Goal: Feedback & Contribution: Submit feedback/report problem

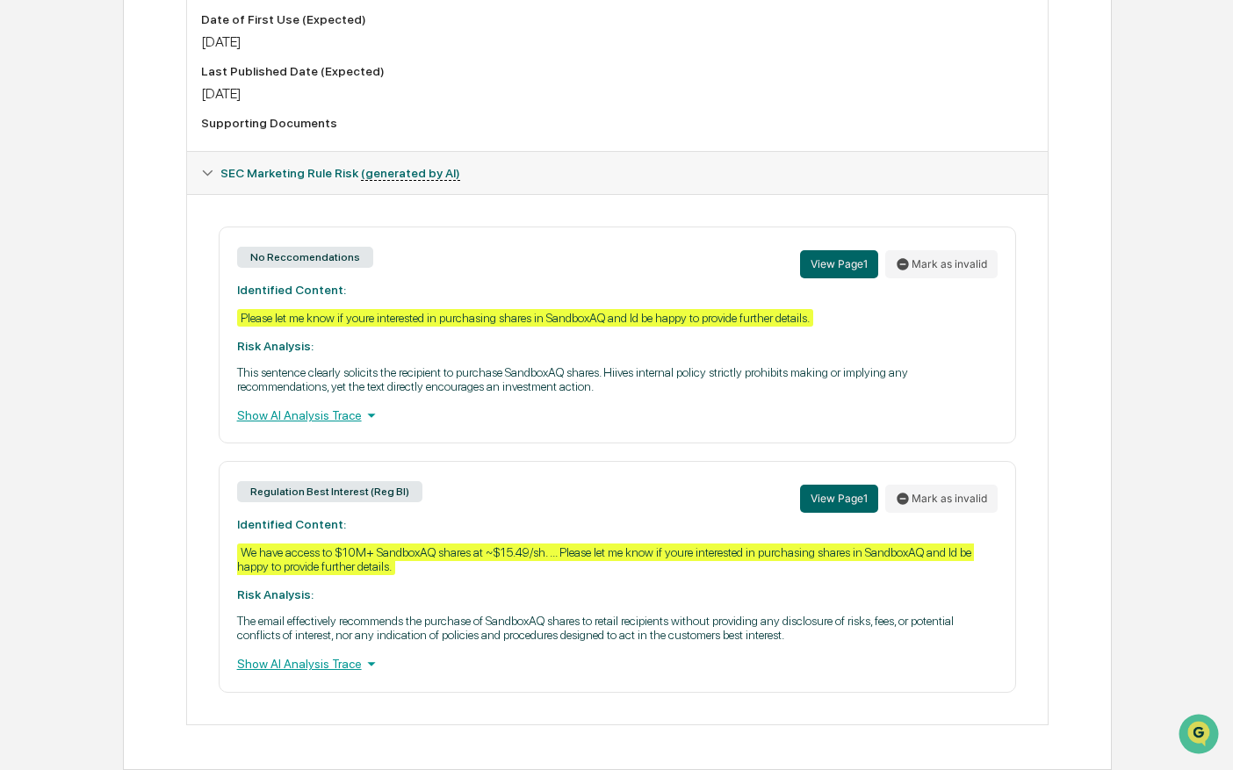
scroll to position [643, 0]
drag, startPoint x: 378, startPoint y: 315, endPoint x: 630, endPoint y: 312, distance: 252.9
click at [630, 312] on div "Please let me know if youre interested in purchasing shares in SandboxAQ and Id…" at bounding box center [525, 318] width 576 height 18
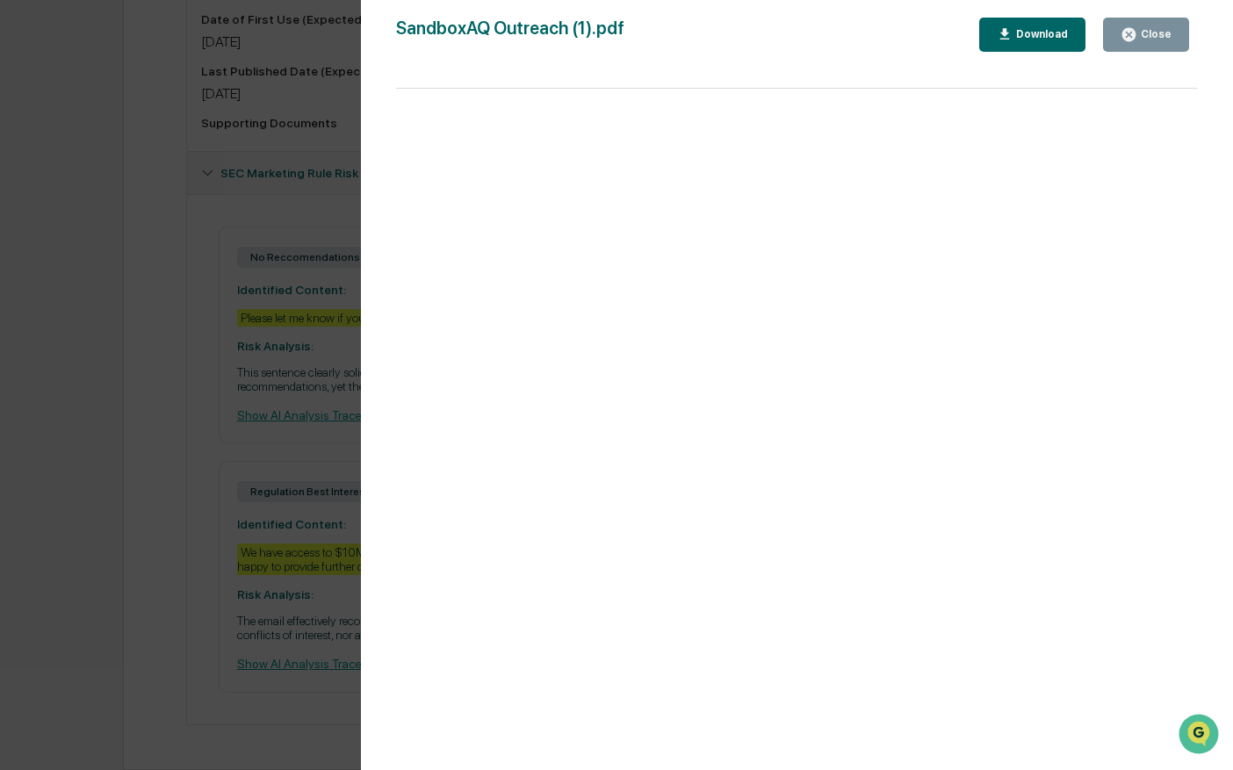
click at [848, 24] on button "Close" at bounding box center [1146, 35] width 86 height 34
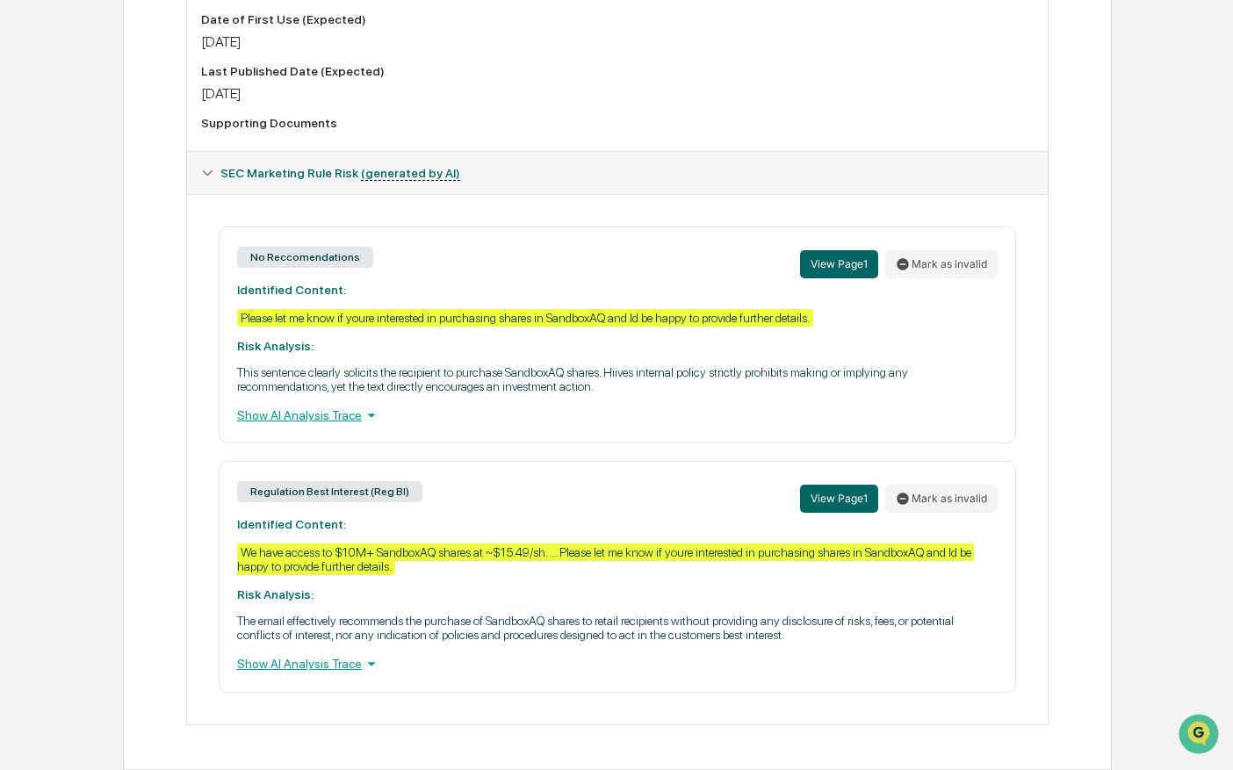
drag, startPoint x: 792, startPoint y: 367, endPoint x: 944, endPoint y: 373, distance: 152.0
click at [848, 373] on p "This sentence clearly solicits the recipient to purchase SandboxAQ shares. Hiiv…" at bounding box center [617, 379] width 761 height 28
drag, startPoint x: 375, startPoint y: 385, endPoint x: 572, endPoint y: 386, distance: 196.7
click at [572, 386] on p "This sentence clearly solicits the recipient to purchase SandboxAQ shares. Hiiv…" at bounding box center [617, 379] width 761 height 28
click at [615, 382] on p "This sentence clearly solicits the recipient to purchase SandboxAQ shares. Hiiv…" at bounding box center [617, 379] width 761 height 28
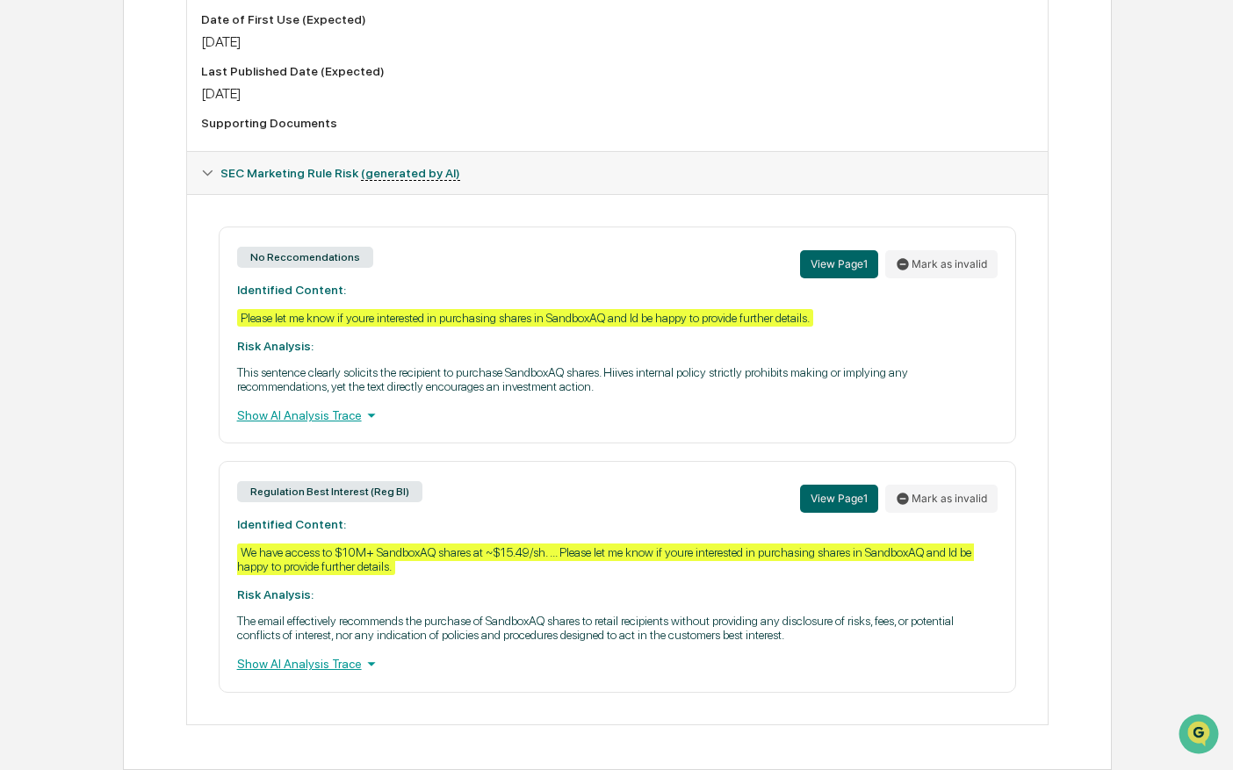
click at [132, 268] on div "Review Comments Actions Activity Log Created By: ‎ ‎ EF [PERSON_NAME] Assigned …" at bounding box center [617, 153] width 988 height 1233
click at [848, 255] on button "Mark as invalid" at bounding box center [941, 264] width 112 height 28
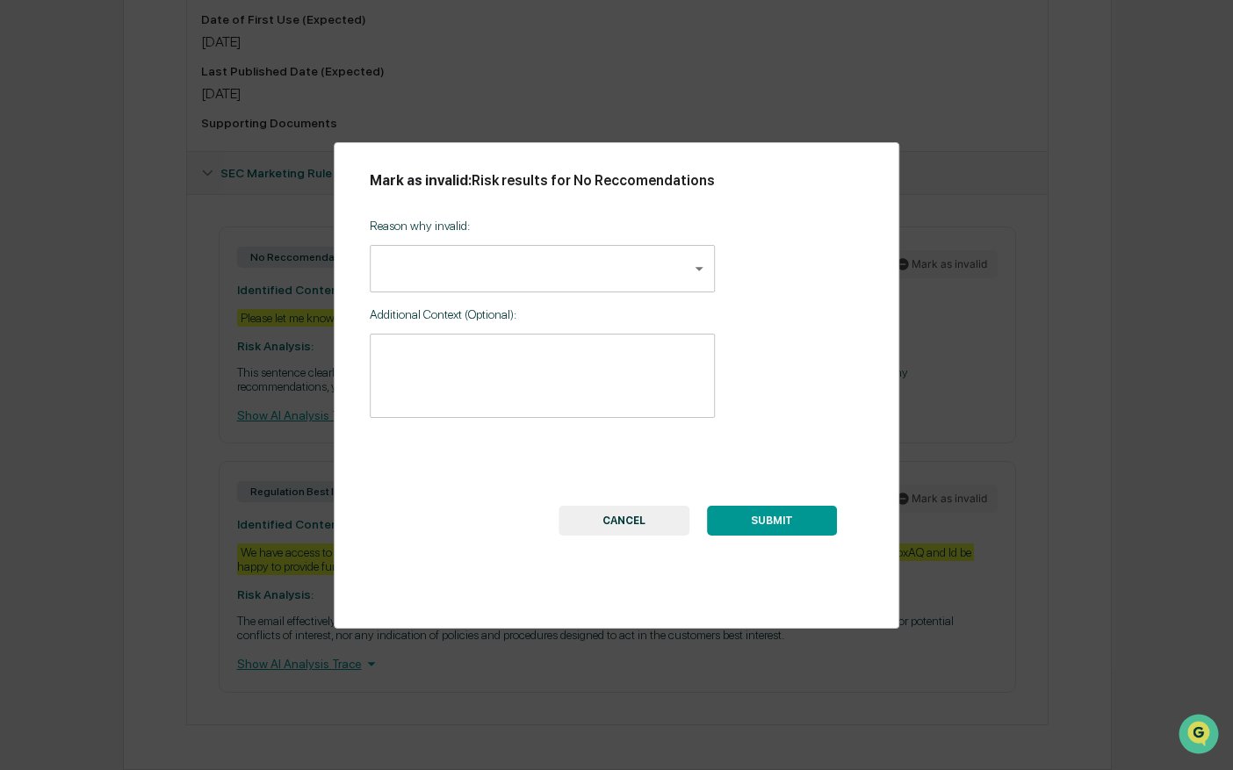
click at [616, 521] on button "CANCEL" at bounding box center [623, 521] width 131 height 30
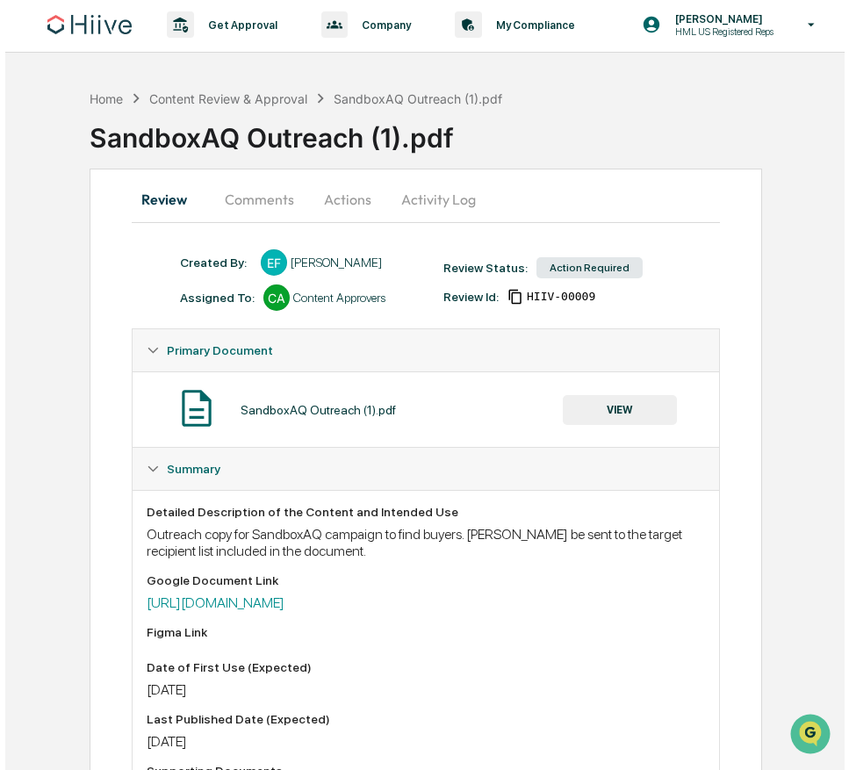
scroll to position [0, 0]
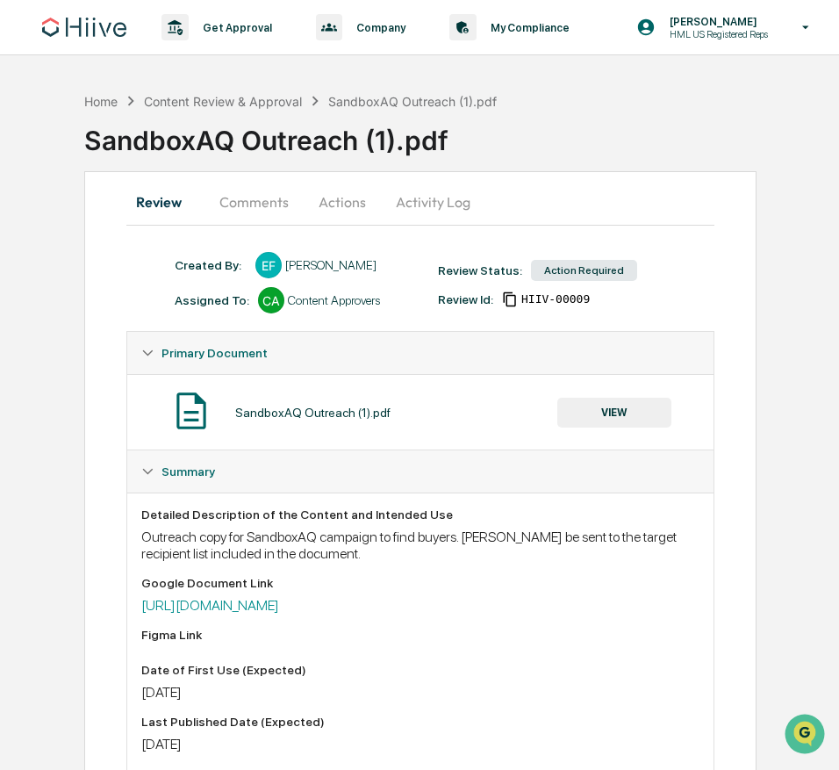
click at [425, 197] on button "Activity Log" at bounding box center [433, 202] width 103 height 42
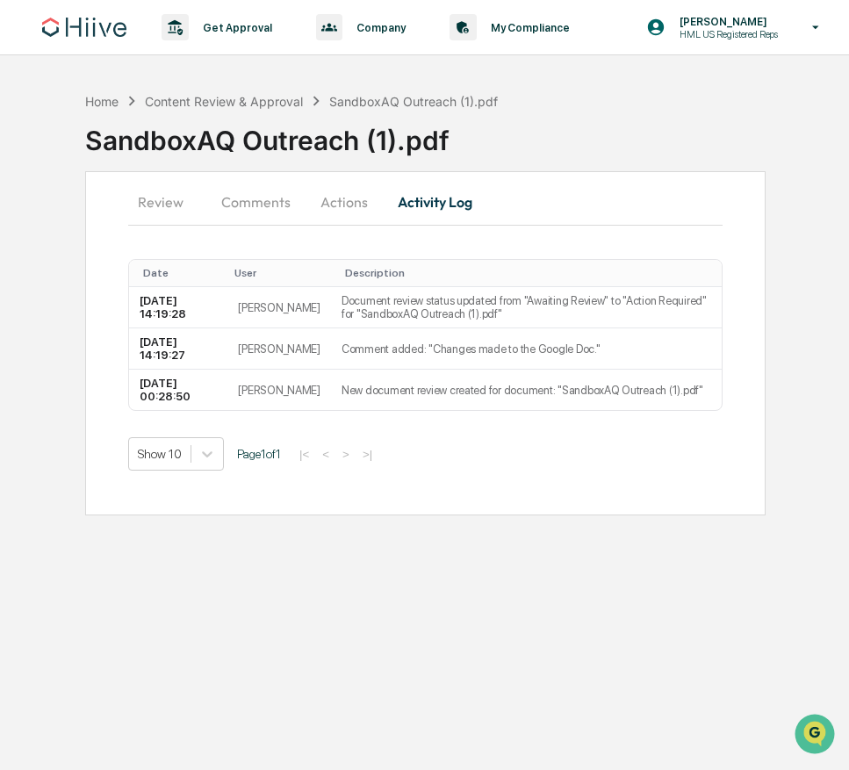
click at [339, 205] on button "Actions" at bounding box center [344, 202] width 79 height 42
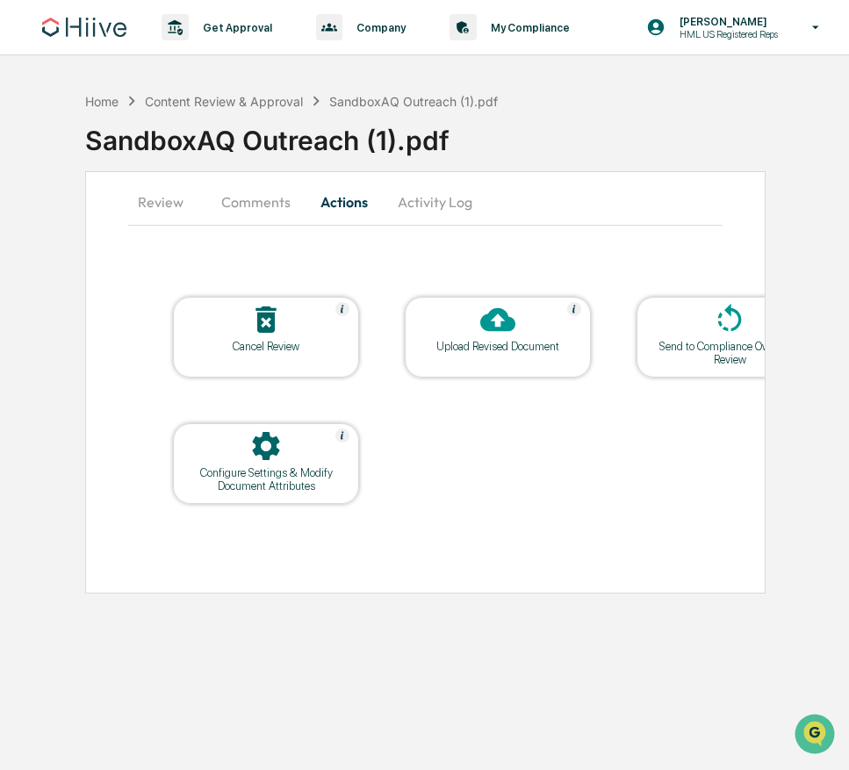
click at [493, 343] on div "Upload Revised Document" at bounding box center [498, 346] width 158 height 13
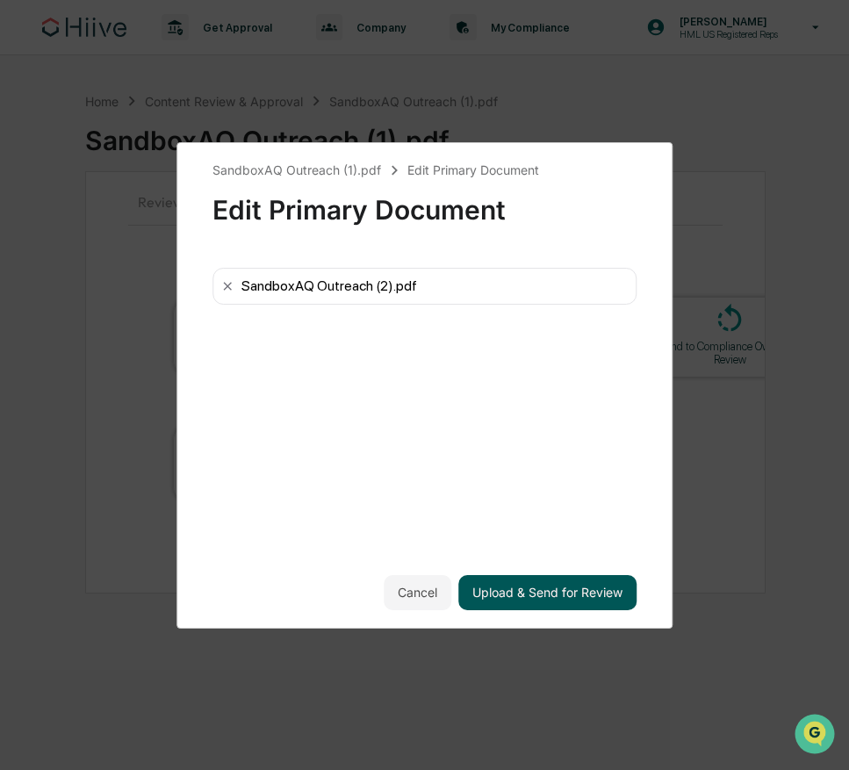
click at [544, 596] on button "Upload & Send for Review" at bounding box center [547, 592] width 178 height 35
